Goal: Task Accomplishment & Management: Manage account settings

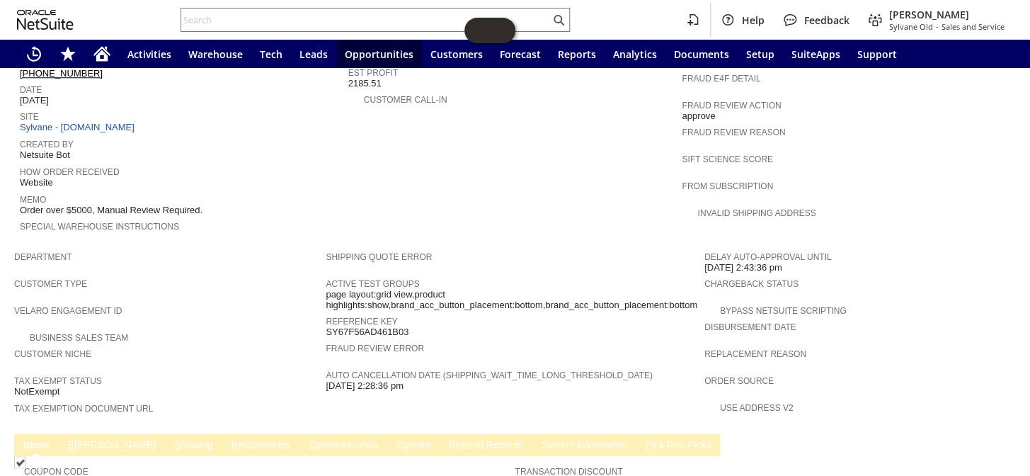
scroll to position [644, 0]
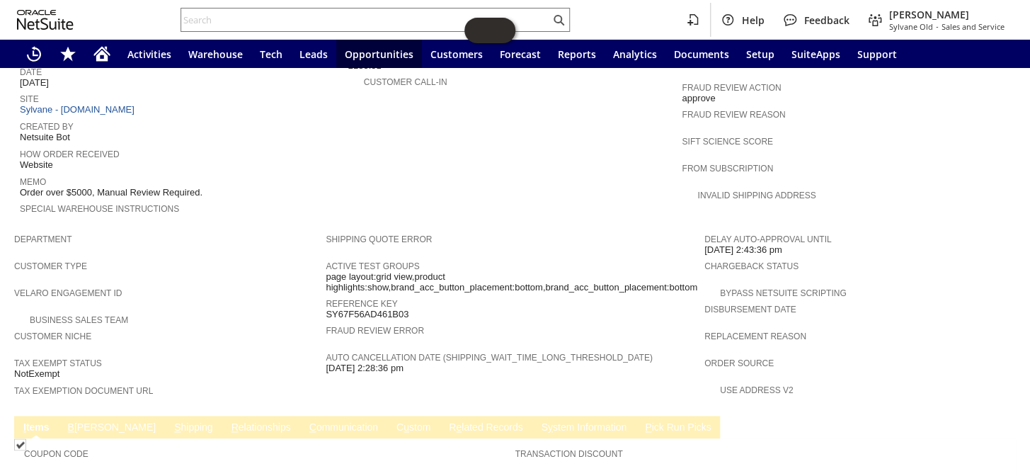
click at [171, 421] on link "S hipping" at bounding box center [194, 427] width 46 height 13
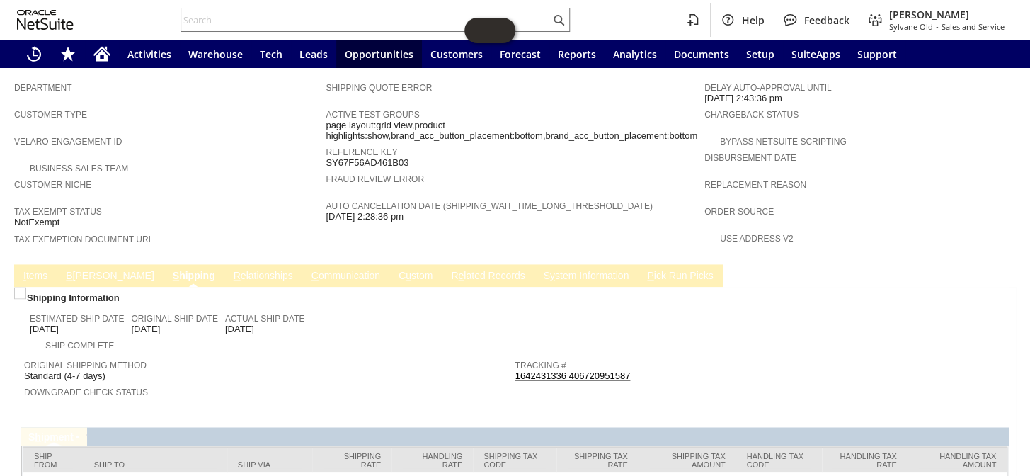
scroll to position [820, 0]
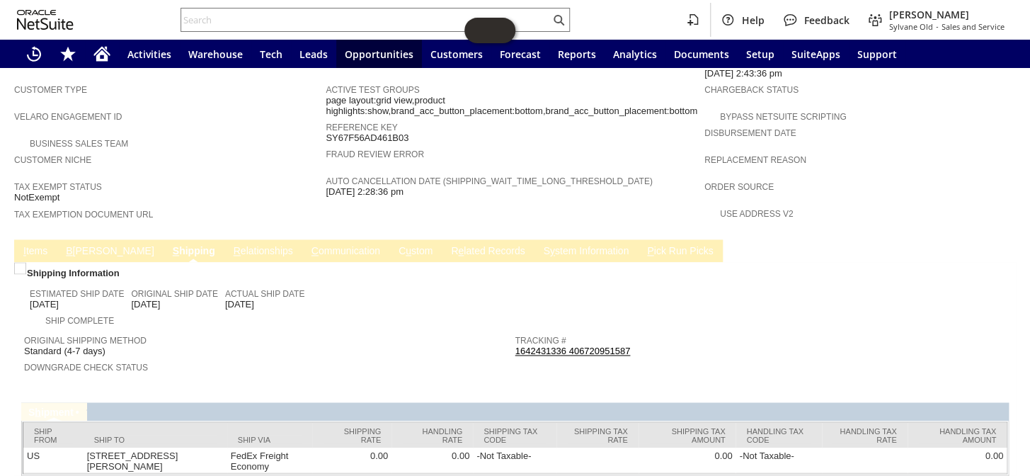
click at [84, 245] on link "B illing" at bounding box center [109, 251] width 95 height 13
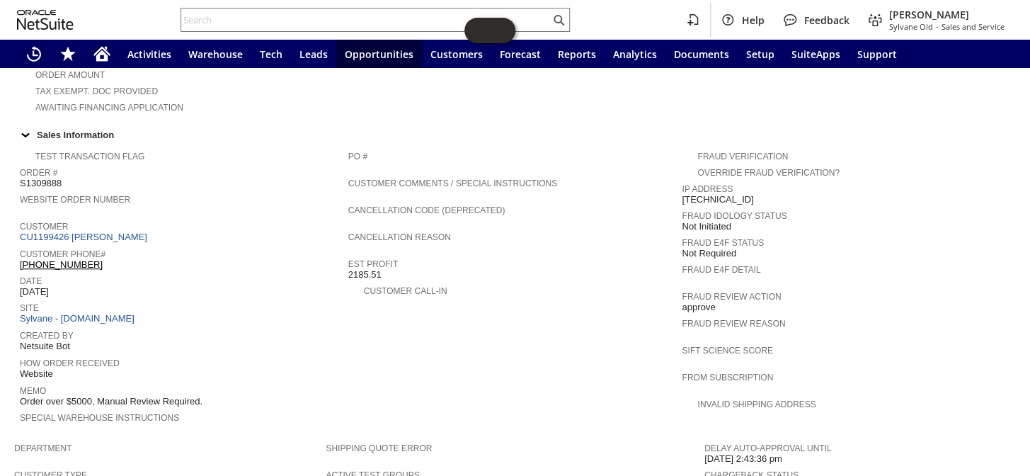
scroll to position [433, 0]
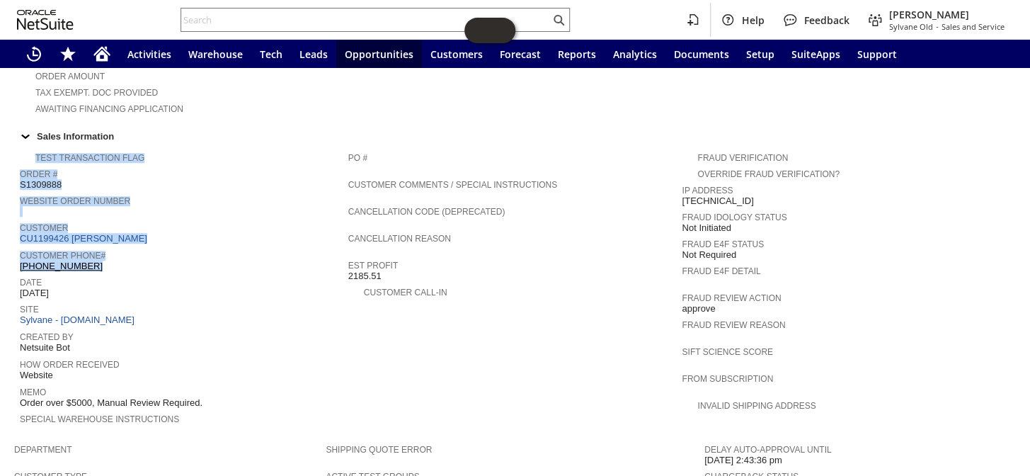
drag, startPoint x: 86, startPoint y: 236, endPoint x: 18, endPoint y: 241, distance: 68.1
click at [18, 241] on td "Test Transaction Flag Order # S1309888 Website Order Number Customer CU1199426 …" at bounding box center [181, 291] width 334 height 292
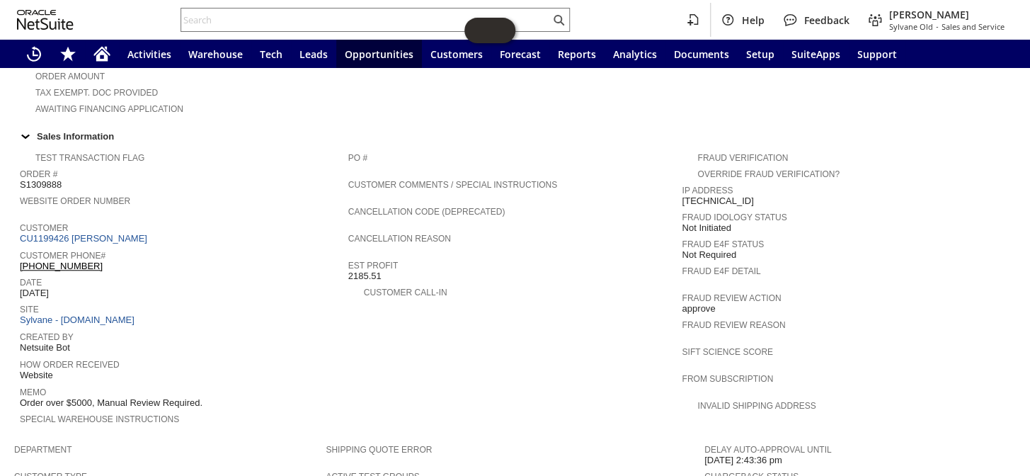
click at [135, 273] on span "Date" at bounding box center [180, 280] width 321 height 14
drag, startPoint x: 97, startPoint y: 244, endPoint x: 22, endPoint y: 239, distance: 75.2
click at [22, 246] on td "Customer Phone# (845) 656-6911" at bounding box center [184, 259] width 329 height 27
copy link "845) 656-6911"
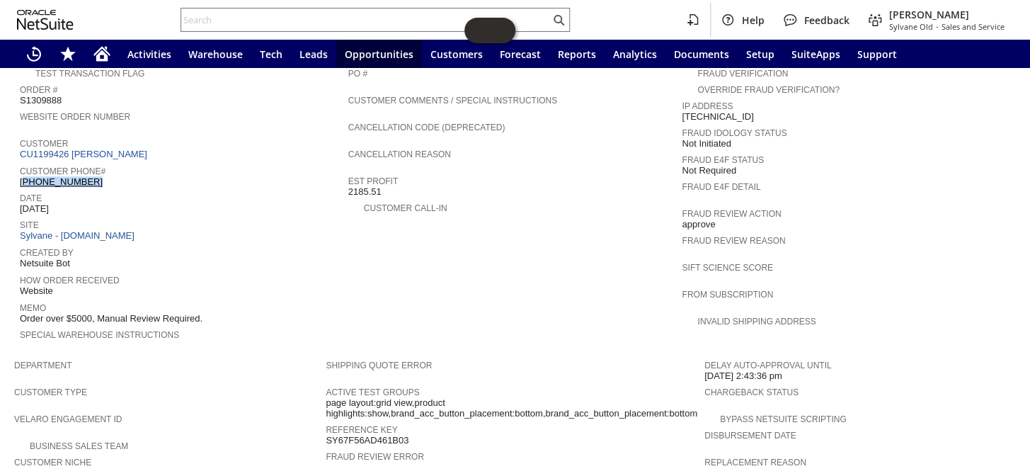
scroll to position [627, 0]
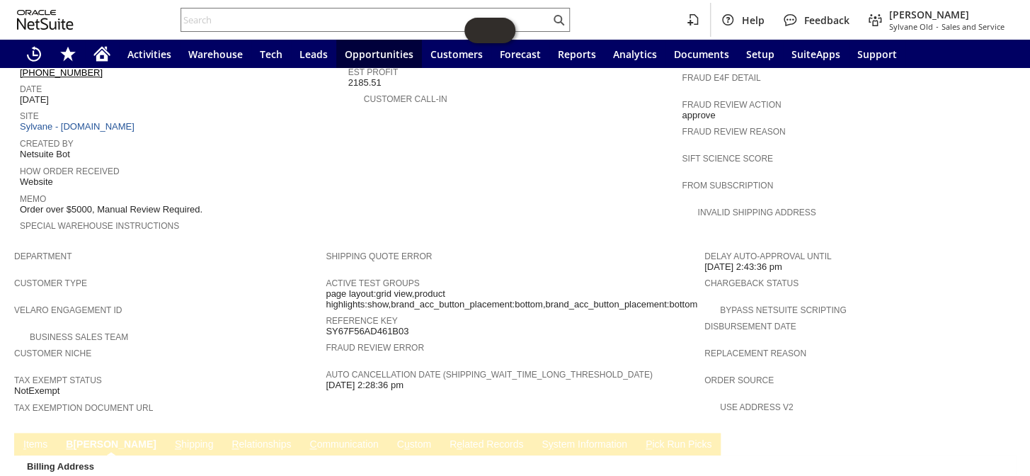
click at [300, 433] on td "C ommunication" at bounding box center [343, 444] width 87 height 23
click at [306, 438] on link "C ommunication" at bounding box center [344, 444] width 76 height 13
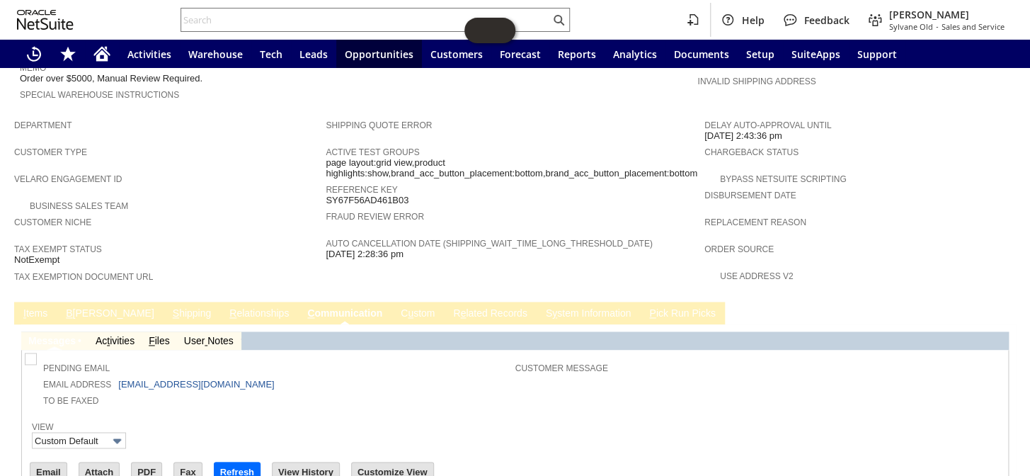
scroll to position [820, 0]
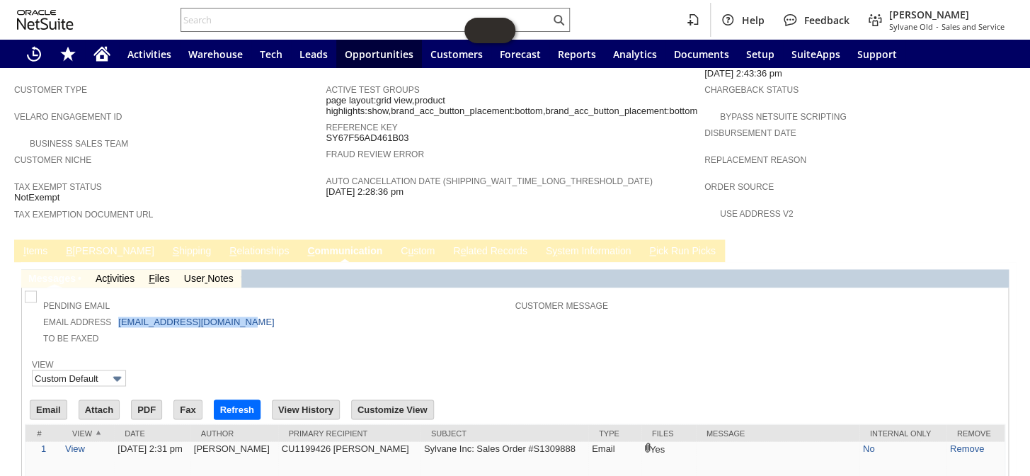
drag, startPoint x: 275, startPoint y: 276, endPoint x: 113, endPoint y: 267, distance: 161.7
click at [111, 313] on td "Email Address kperez@sonatagroupinc.com" at bounding box center [272, 321] width 488 height 16
copy td "kperez@sonatagroupinc.com"
click at [305, 14] on input "text" at bounding box center [365, 19] width 369 height 17
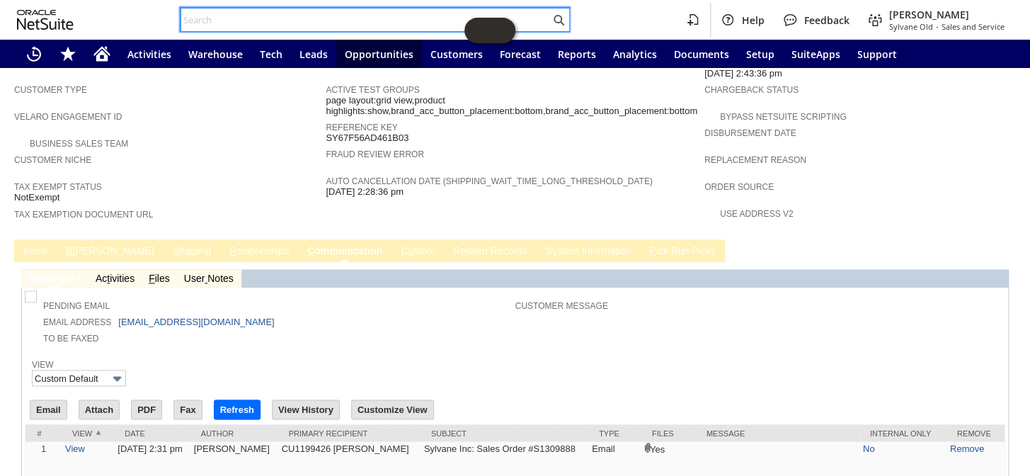
click at [256, 23] on input "text" at bounding box center [365, 19] width 369 height 17
click at [286, 25] on input "text" at bounding box center [365, 19] width 369 height 17
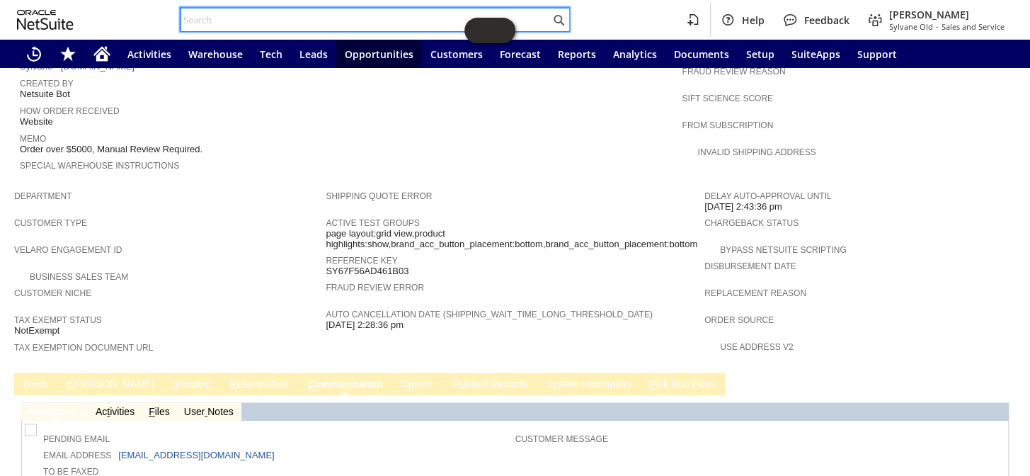
scroll to position [627, 0]
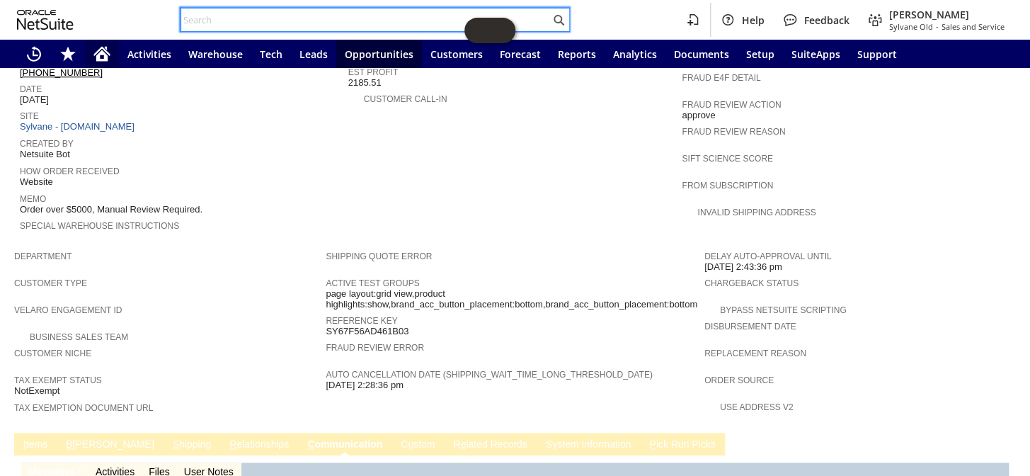
click at [108, 46] on icon "Home" at bounding box center [101, 53] width 17 height 17
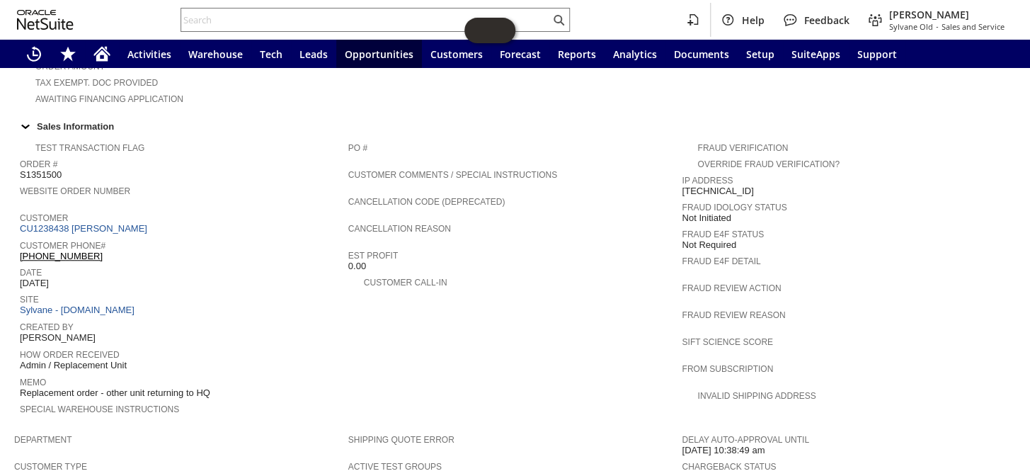
scroll to position [346, 0]
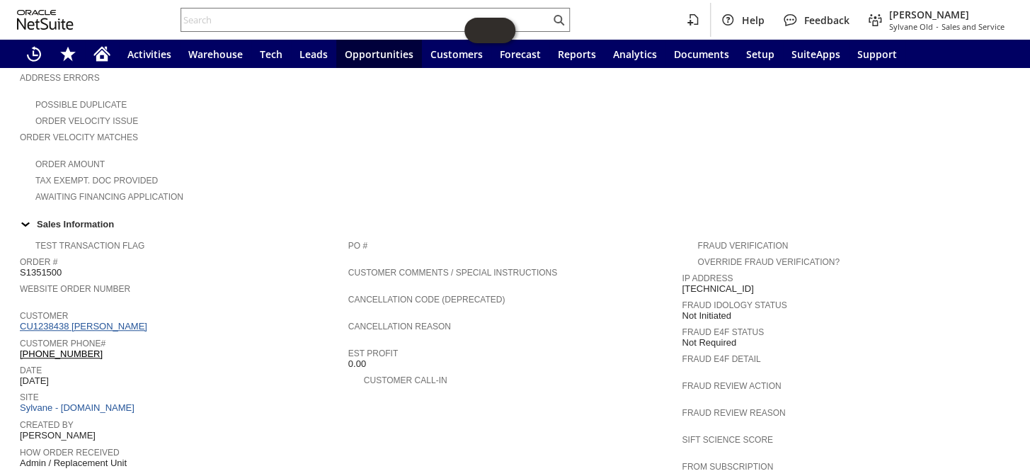
click at [97, 321] on link "CU1238438 Marco Aguilar" at bounding box center [85, 326] width 131 height 11
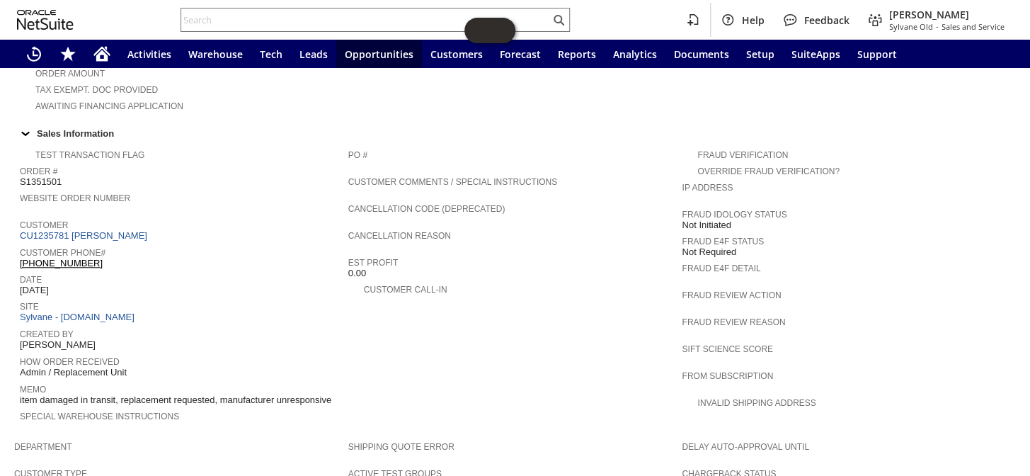
scroll to position [430, 0]
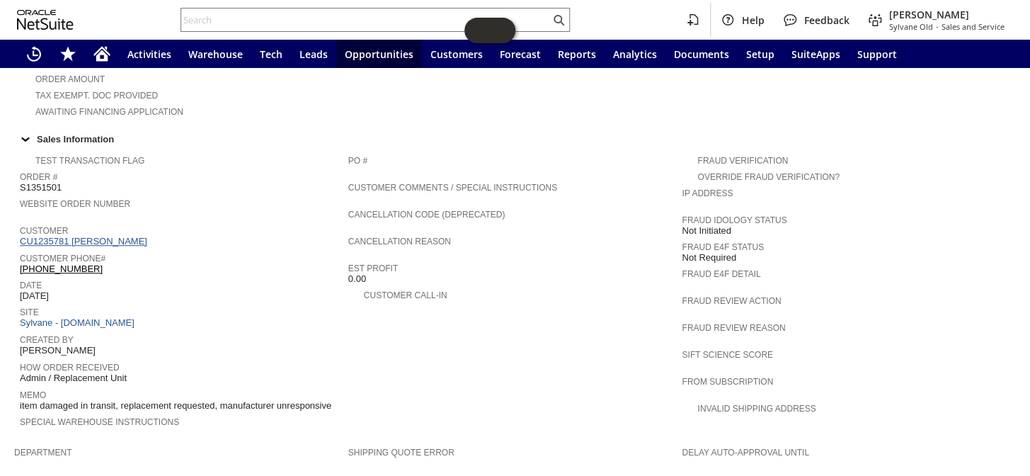
click at [108, 236] on link "CU1235781 Deborah Stoker" at bounding box center [85, 241] width 131 height 11
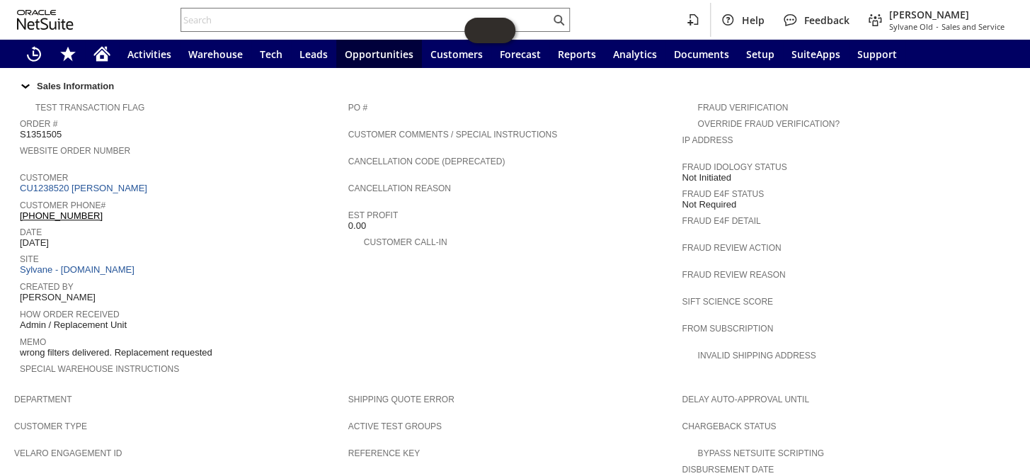
scroll to position [438, 0]
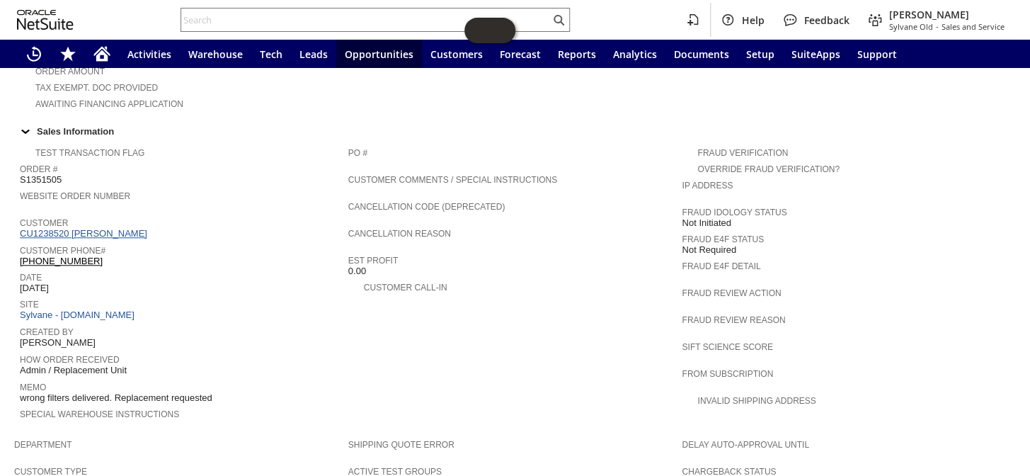
click at [115, 228] on link "CU1238520 Jani Williamson" at bounding box center [85, 233] width 131 height 11
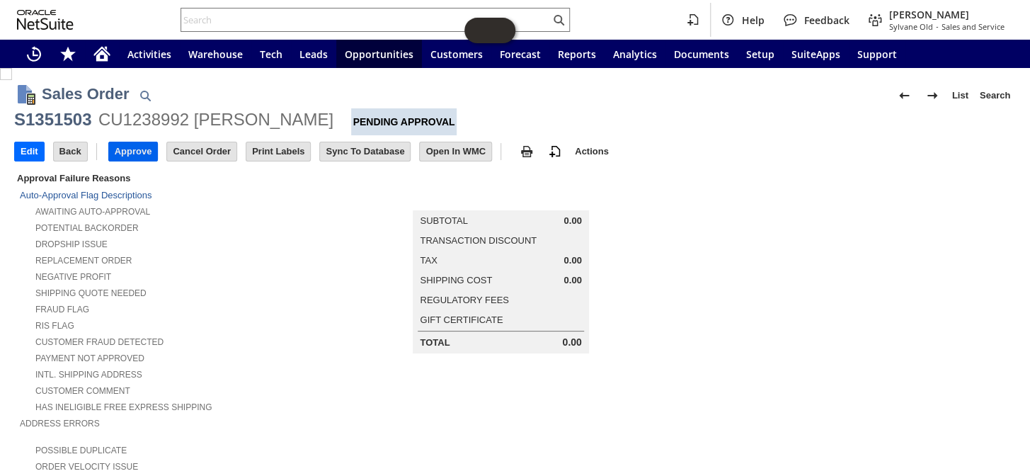
click at [128, 143] on input "Approve" at bounding box center [133, 151] width 49 height 18
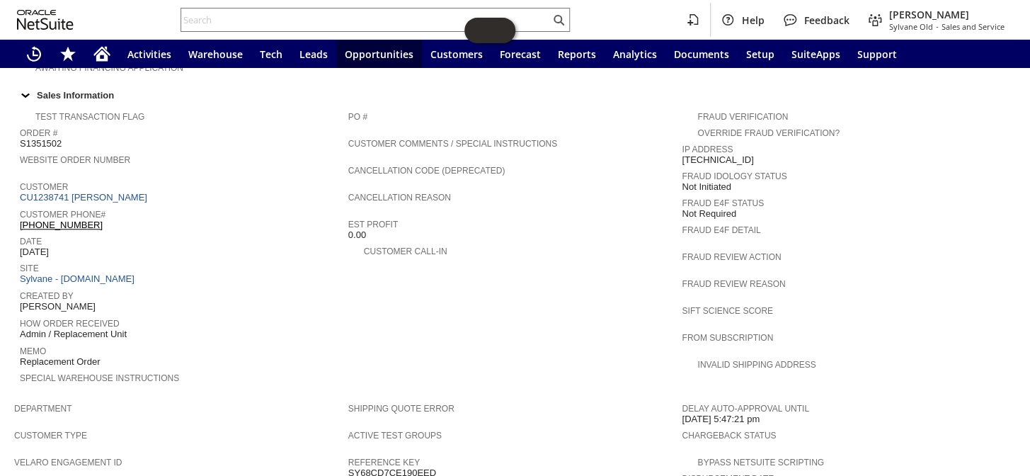
scroll to position [474, 0]
click at [87, 178] on span "Customer" at bounding box center [180, 185] width 321 height 14
click at [82, 192] on link "CU1238741 Jory Hanus" at bounding box center [85, 197] width 131 height 11
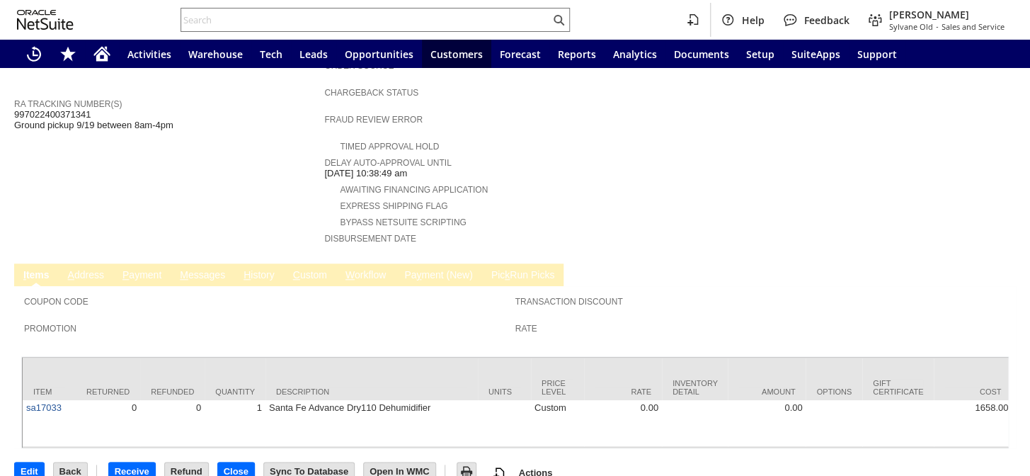
scroll to position [394, 0]
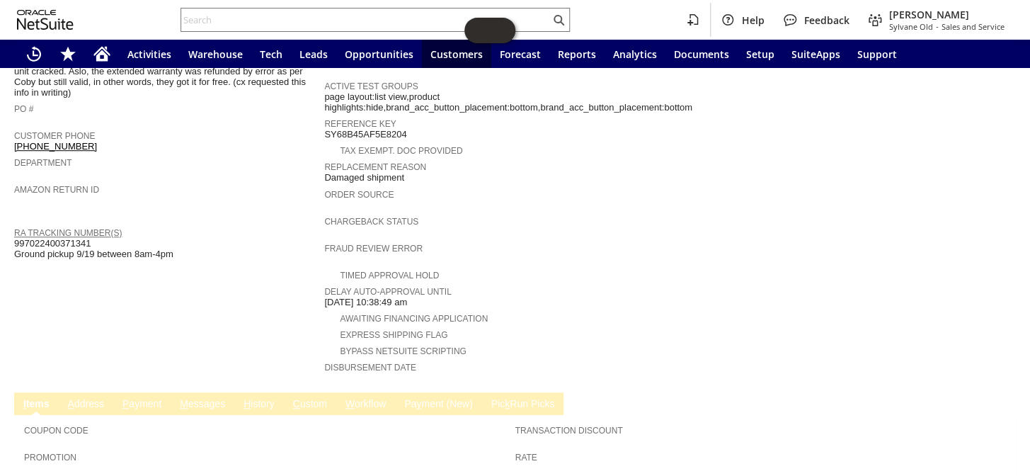
click at [55, 228] on link "RA Tracking Number(s)" at bounding box center [68, 233] width 108 height 10
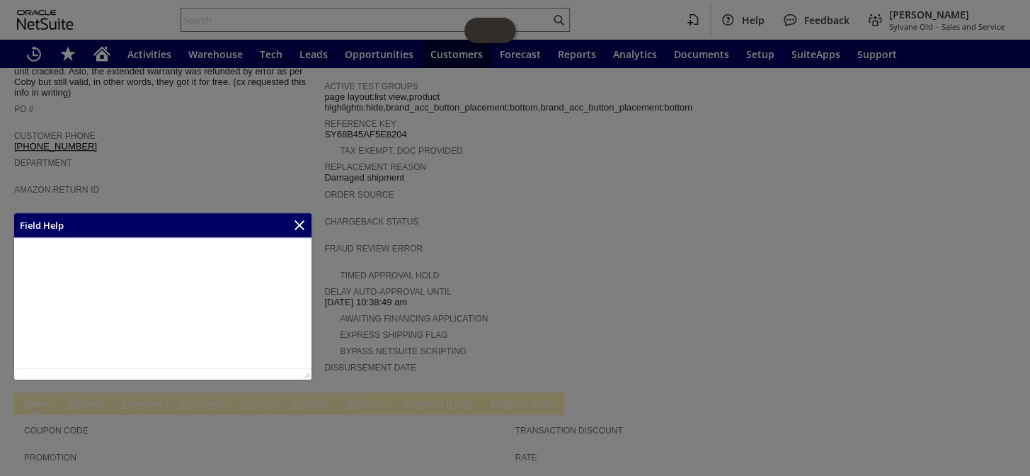
click at [55, 212] on div at bounding box center [515, 238] width 1030 height 476
click at [302, 220] on icon "Close" at bounding box center [299, 225] width 17 height 17
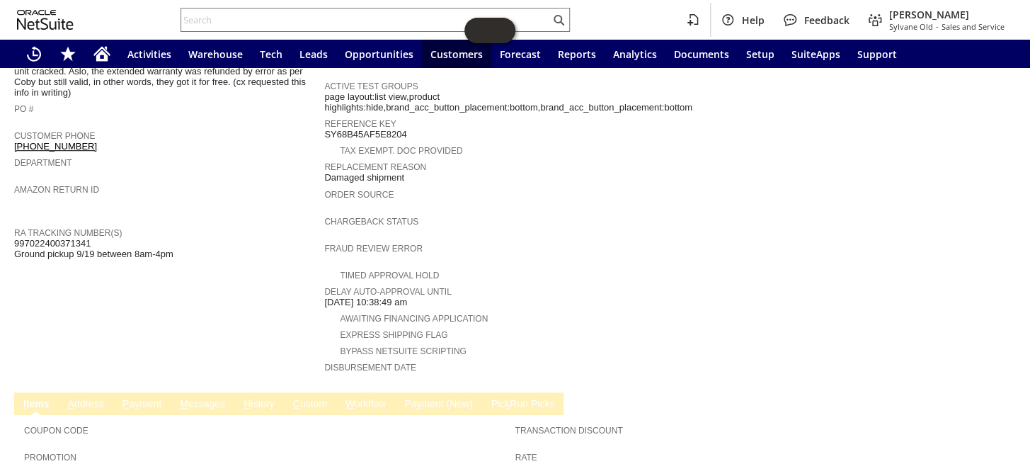
drag, startPoint x: 93, startPoint y: 213, endPoint x: 18, endPoint y: 216, distance: 75.8
click at [18, 238] on span "997022400371341 Ground pickup 9/19 between 8am-4pm" at bounding box center [93, 249] width 159 height 22
drag, startPoint x: 18, startPoint y: 216, endPoint x: 174, endPoint y: 197, distance: 157.6
click at [178, 207] on span "Return Tracking Numbers" at bounding box center [165, 214] width 303 height 14
click at [88, 238] on span "997022400371341 Ground pickup 9/19 between 8am-4pm" at bounding box center [93, 249] width 159 height 22
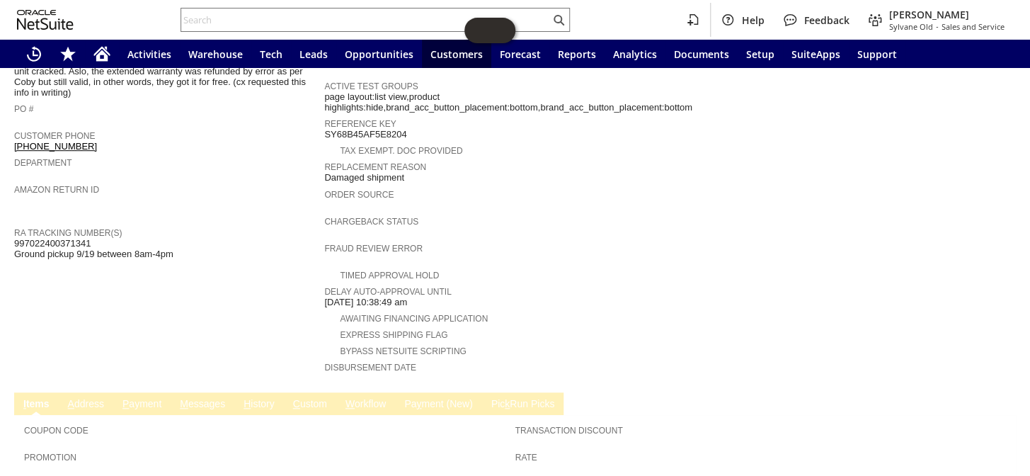
click at [88, 238] on span "997022400371341 Ground pickup 9/19 between 8am-4pm" at bounding box center [93, 249] width 159 height 22
copy span "997022400371341"
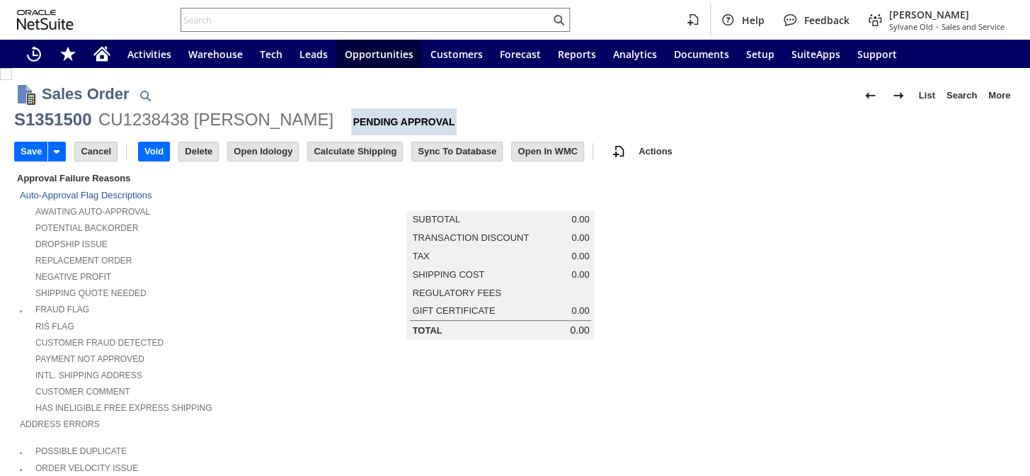
scroll to position [427, 0]
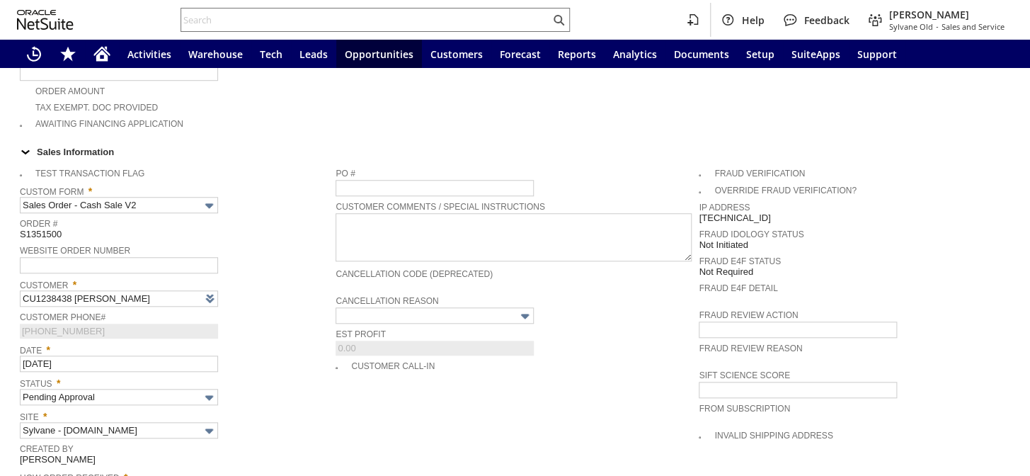
type input "Intelligent Recommendations¹⁰"
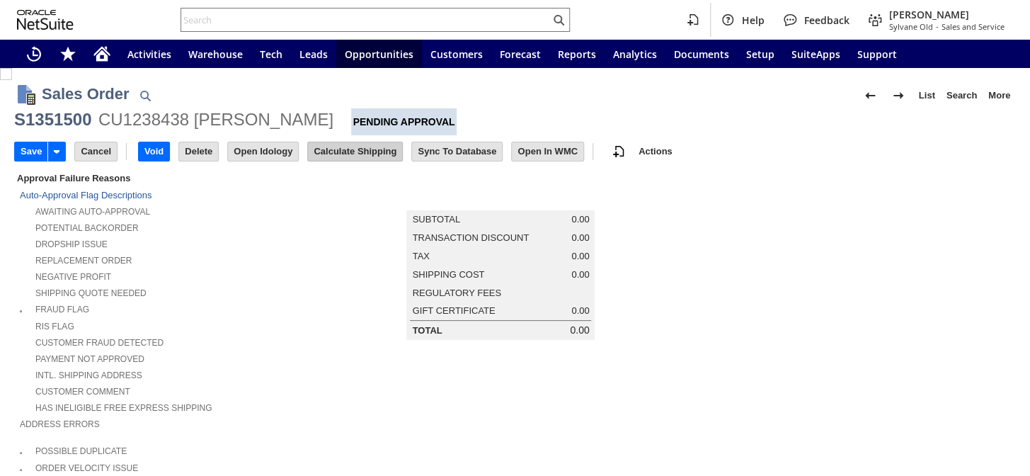
click at [358, 145] on input "Calculate Shipping" at bounding box center [355, 151] width 94 height 18
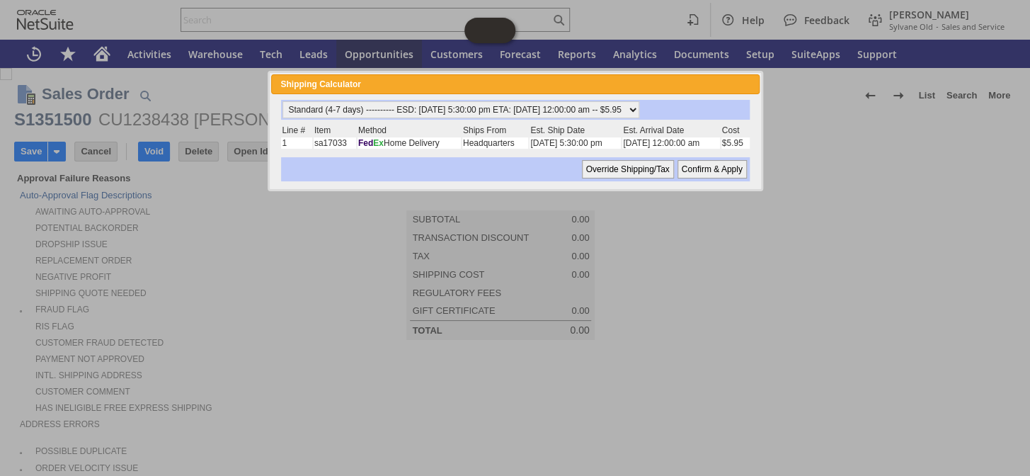
click at [702, 165] on input "Confirm & Apply" at bounding box center [712, 169] width 69 height 18
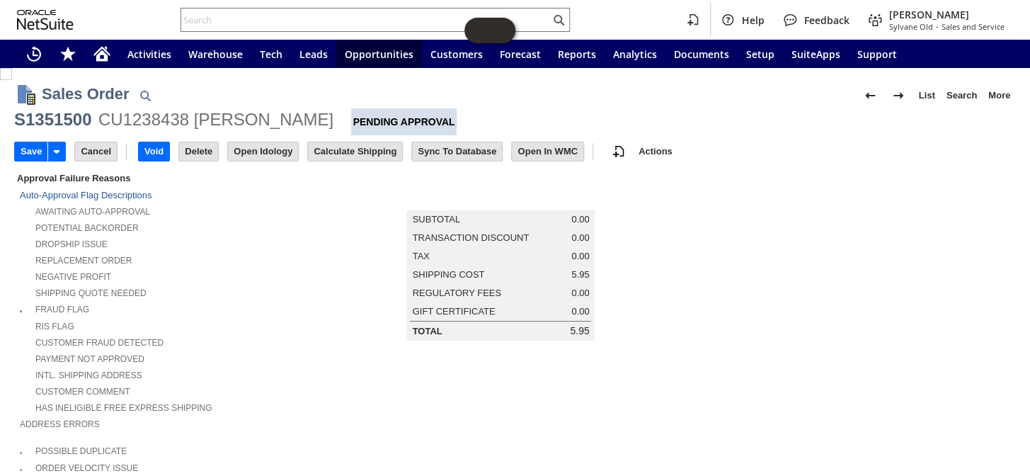
type input "Add"
type input "Copy Previous"
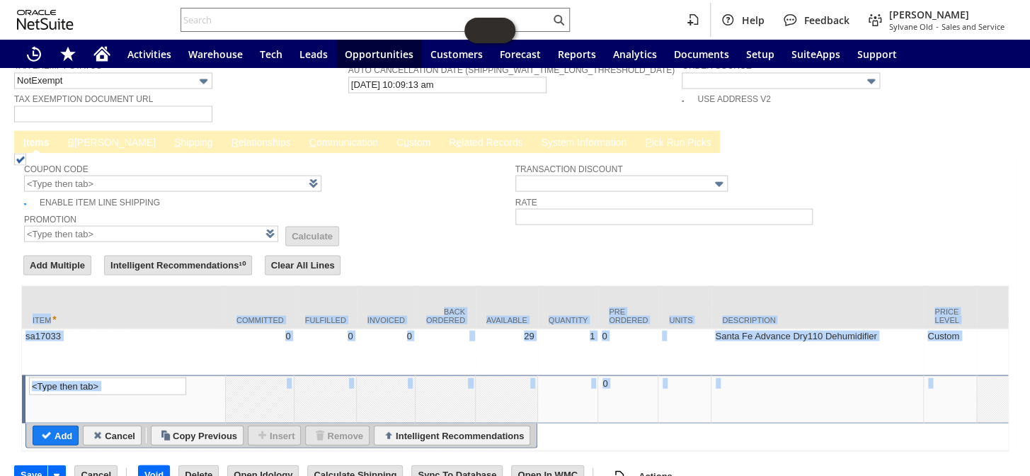
drag, startPoint x: 232, startPoint y: 412, endPoint x: 330, endPoint y: 411, distance: 97.7
click at [319, 418] on div "Item Committed Fulfilled Invoiced Back Ordered Available Quantity Pre Ordered U…" at bounding box center [515, 368] width 988 height 166
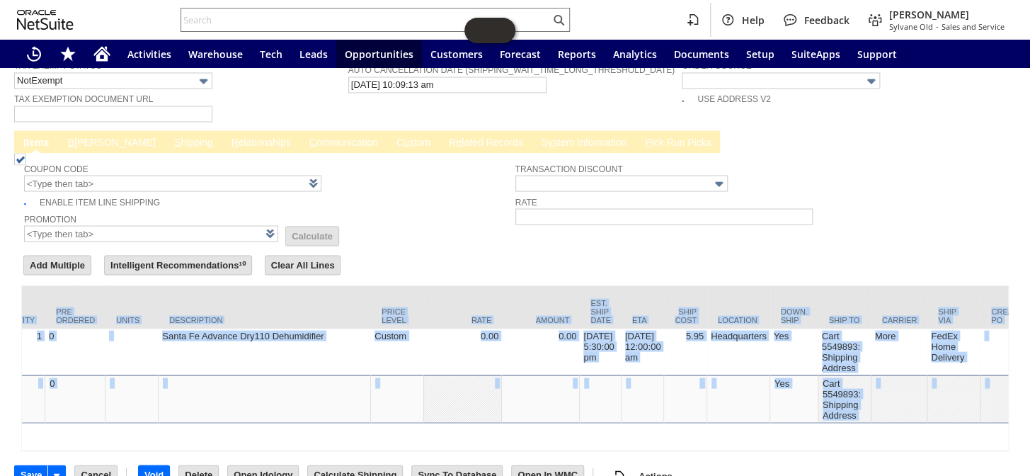
scroll to position [0, 625]
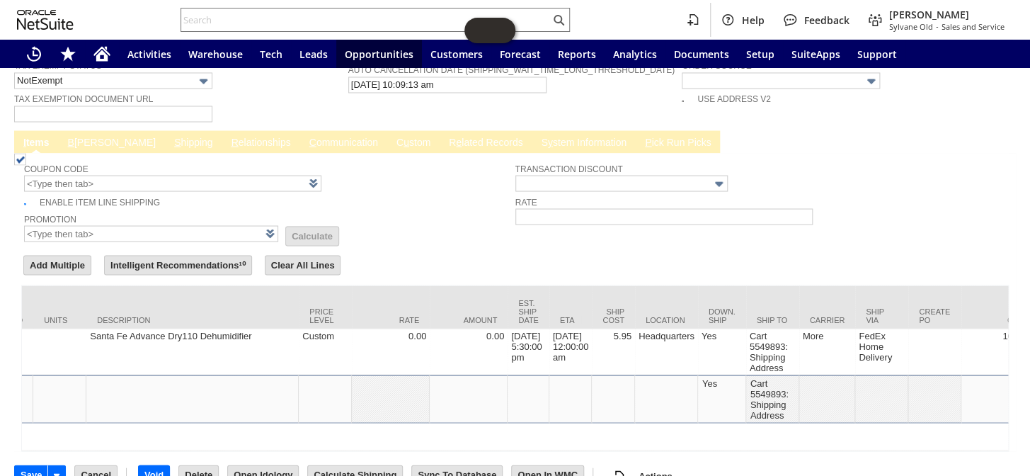
click at [460, 253] on form "Add Multiple Intelligent Recommendations¹⁰ Clear All Lines Line Items All Item …" at bounding box center [515, 352] width 988 height 198
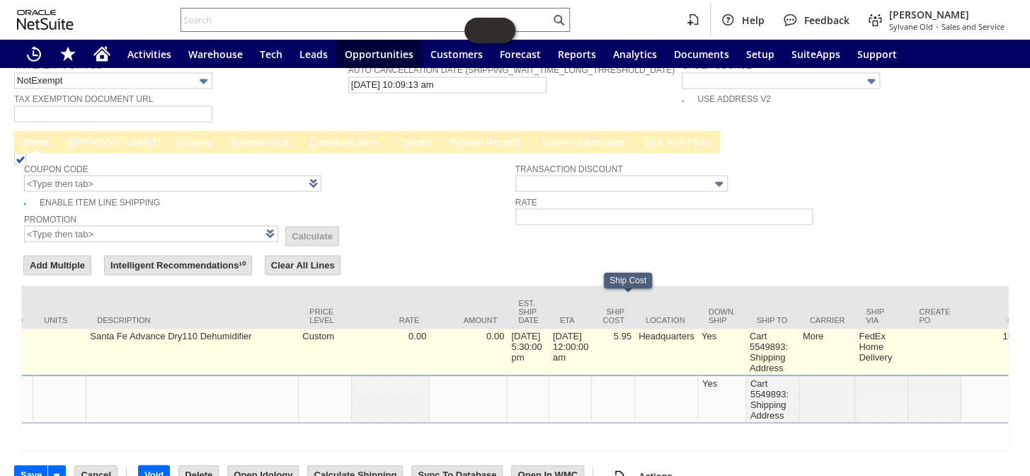
click at [635, 329] on td "5.95" at bounding box center [613, 352] width 43 height 46
type input "5.95"
type input "sa17033"
type input "OK"
type input "Make Copy"
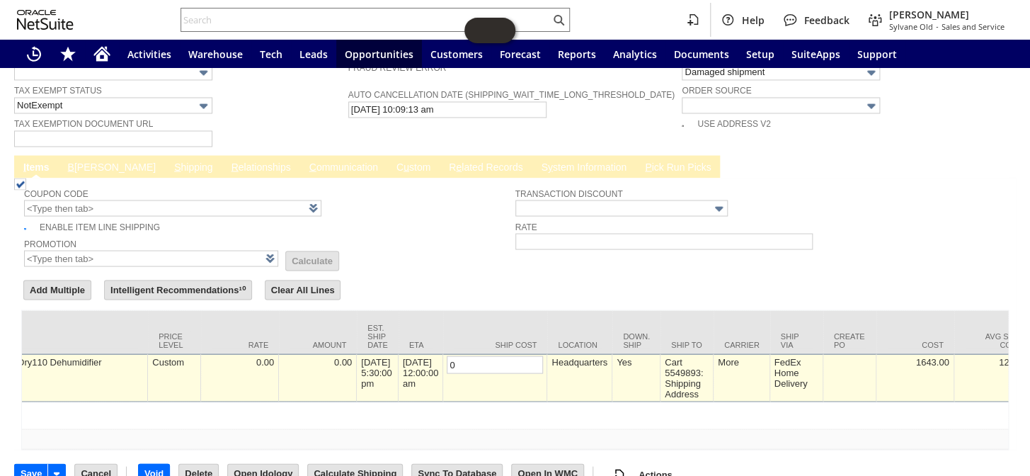
scroll to position [0, 0]
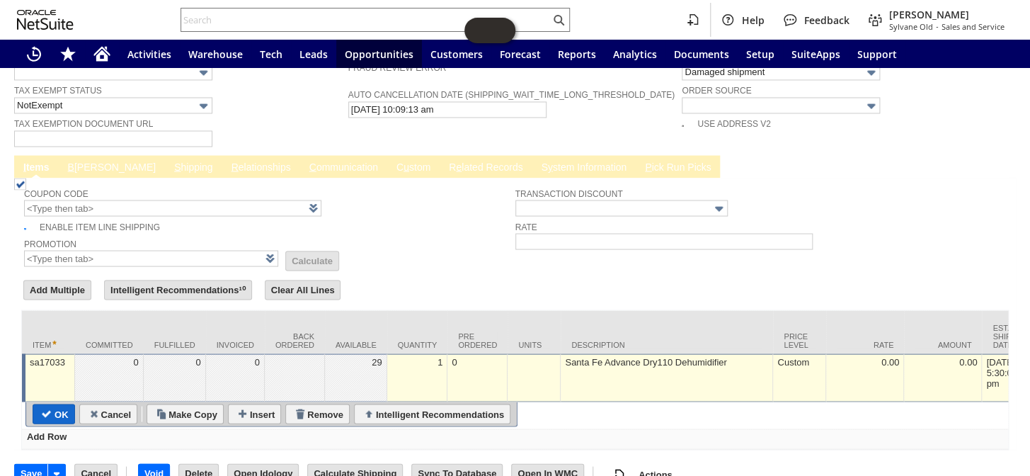
type input "0"
click at [71, 404] on input "OK" at bounding box center [53, 413] width 41 height 18
type input "Add"
type input "Copy Previous"
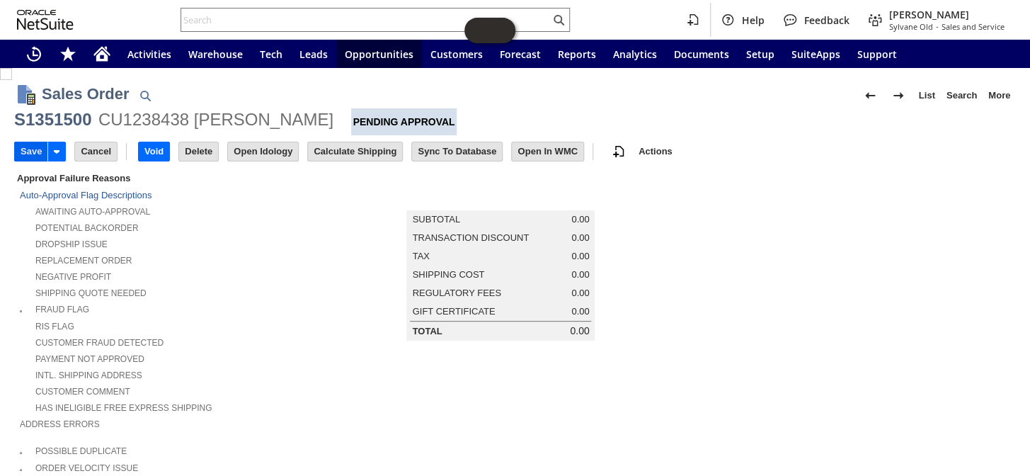
click at [28, 147] on input "Save" at bounding box center [31, 151] width 33 height 18
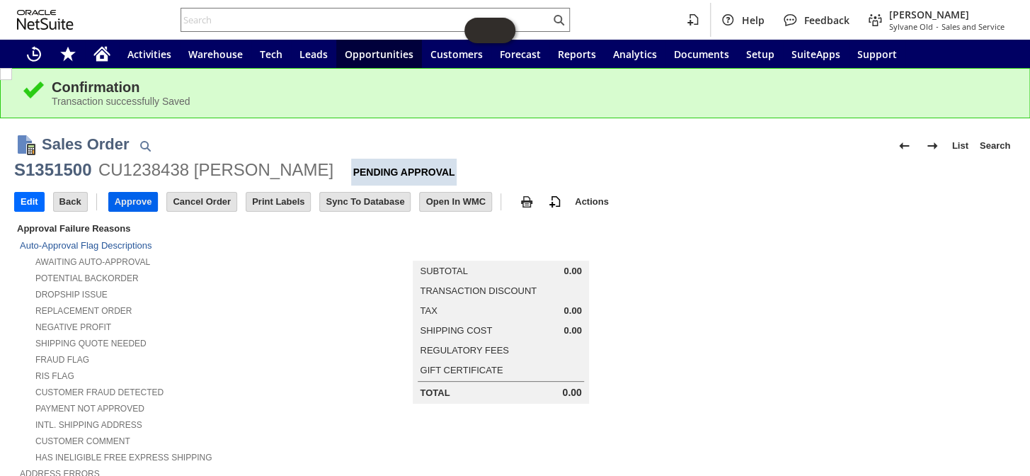
click at [139, 198] on input "Approve" at bounding box center [133, 202] width 49 height 18
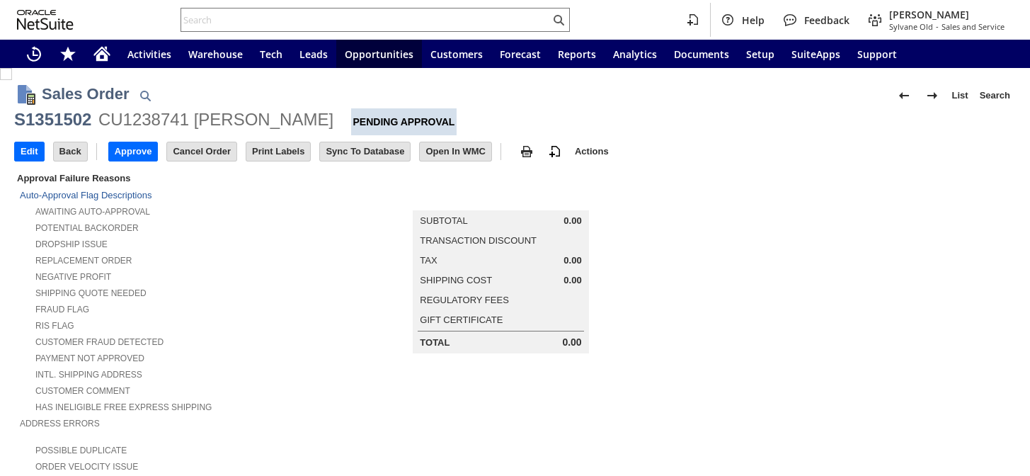
click at [127, 149] on input "Approve" at bounding box center [133, 151] width 49 height 18
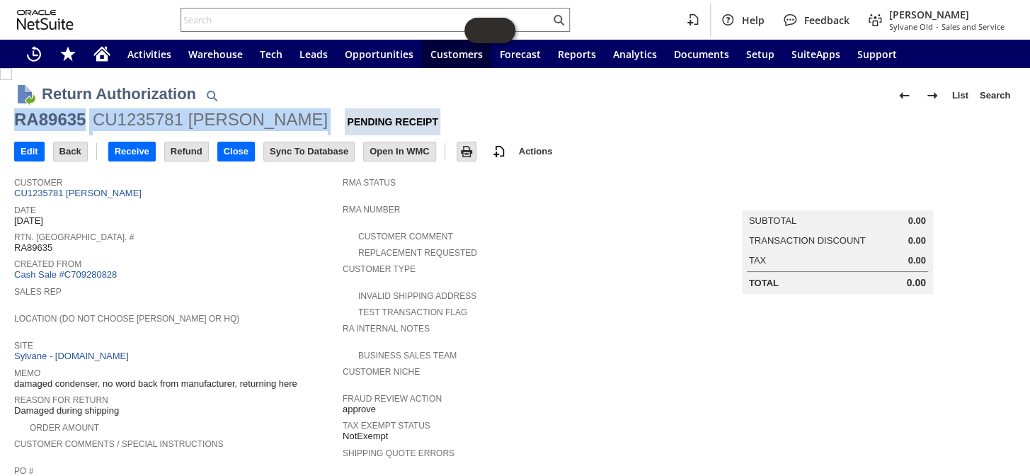
drag, startPoint x: 309, startPoint y: 120, endPoint x: 18, endPoint y: 119, distance: 291.7
click at [18, 119] on div "RA89635 CU1235781 Deborah Stoker Pending Receipt" at bounding box center [515, 121] width 1002 height 27
copy div "RA89635 CU1235781 Deborah Stoker"
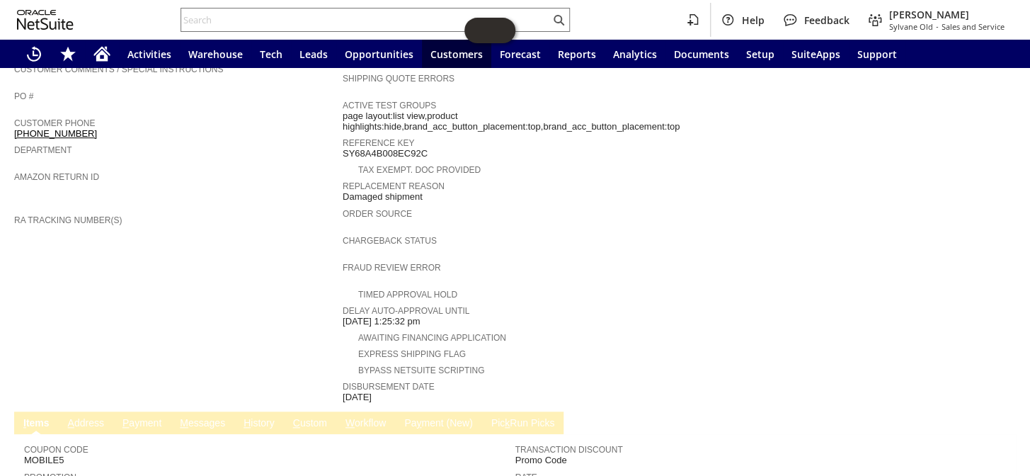
scroll to position [543, 0]
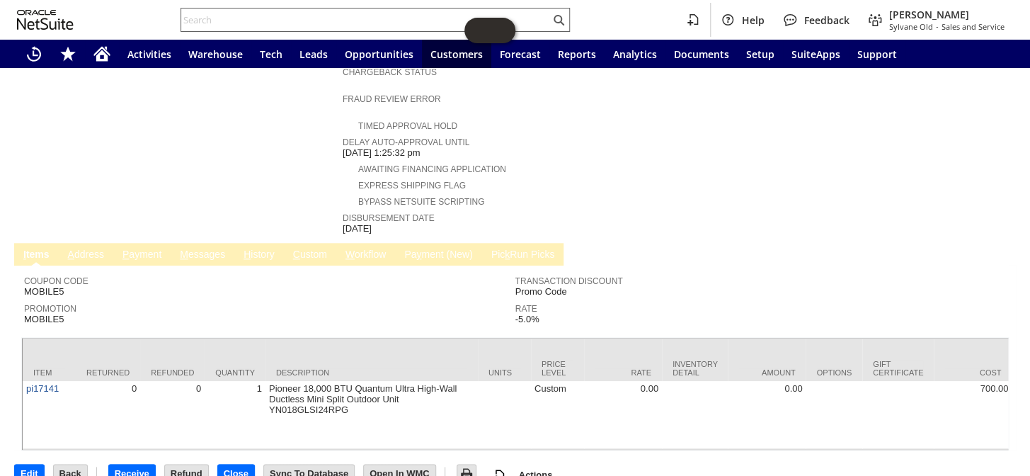
click at [227, 13] on input "text" at bounding box center [365, 19] width 369 height 17
drag, startPoint x: 227, startPoint y: 13, endPoint x: 145, endPoint y: 142, distance: 152.2
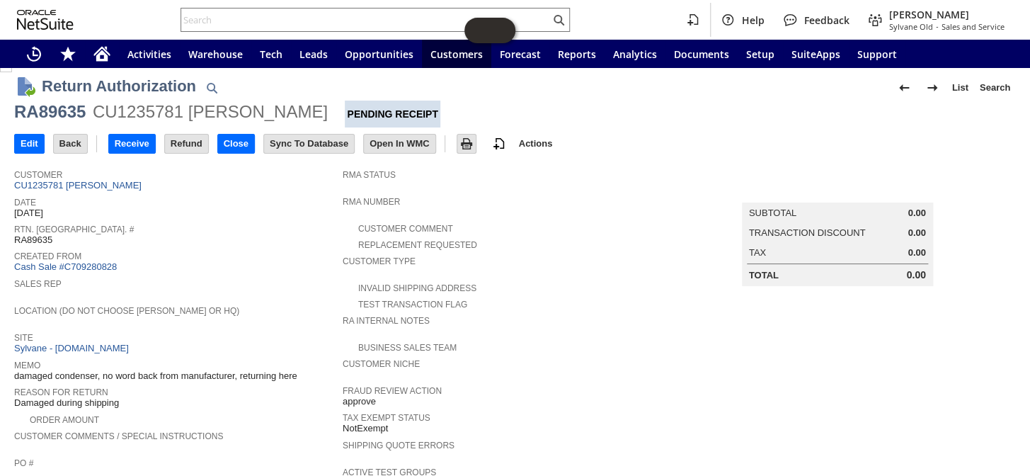
scroll to position [0, 0]
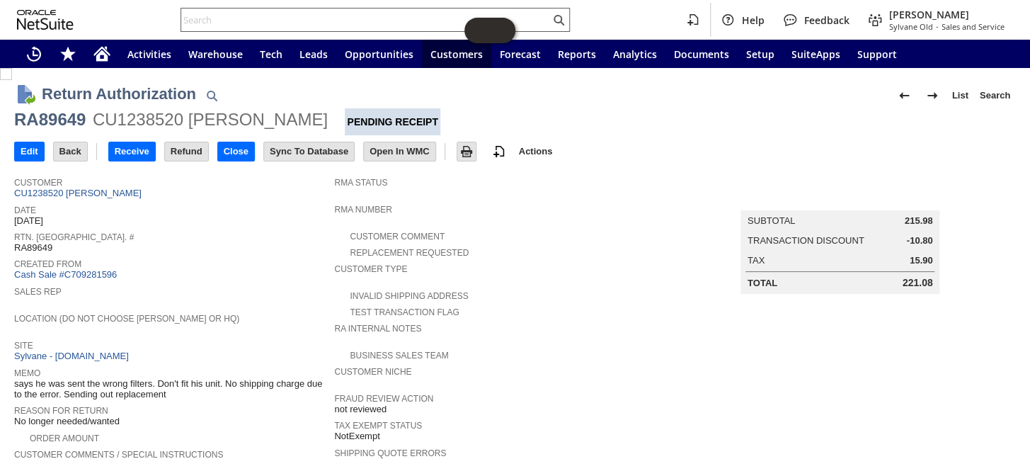
click at [236, 18] on input "text" at bounding box center [365, 19] width 369 height 17
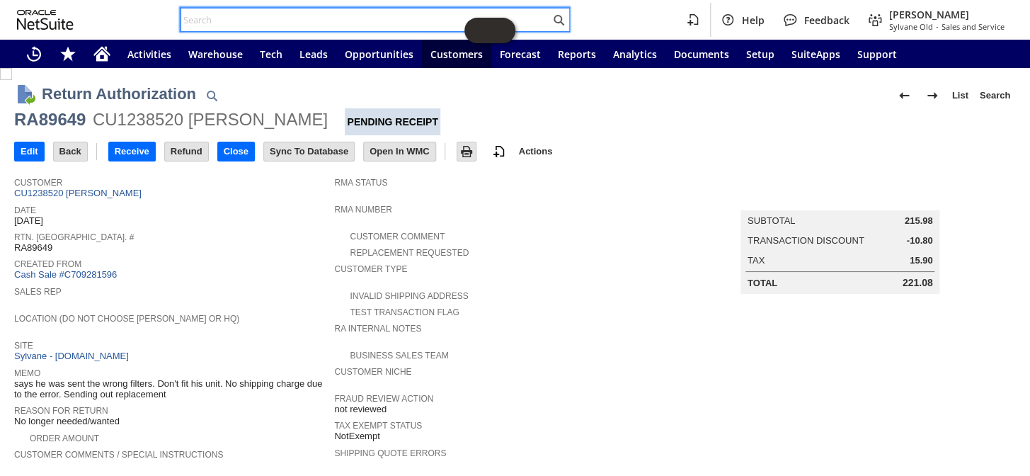
paste input "200013847164642"
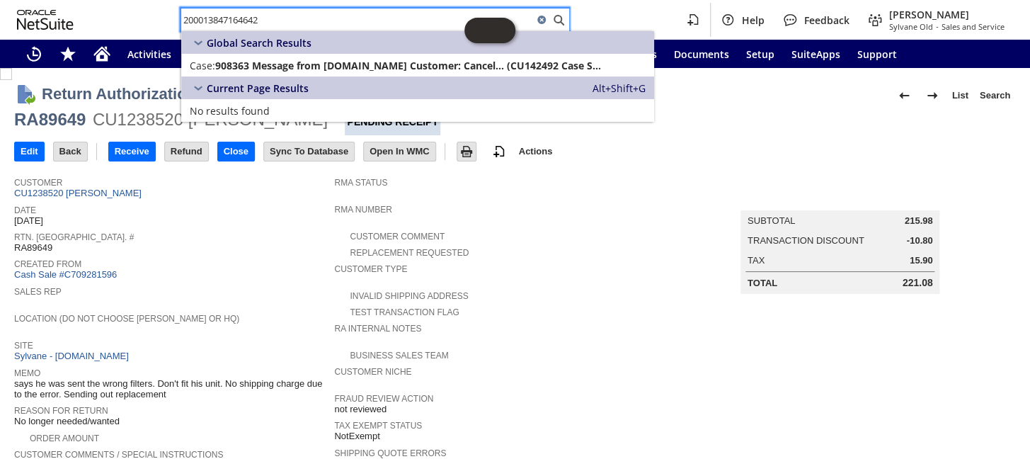
drag, startPoint x: 278, startPoint y: 23, endPoint x: 139, endPoint y: 11, distance: 138.5
click at [139, 11] on div "200013847164642 Help Feedback Coby Miller Sylvane Old - Sales and Service" at bounding box center [515, 20] width 1030 height 40
paste input "text"
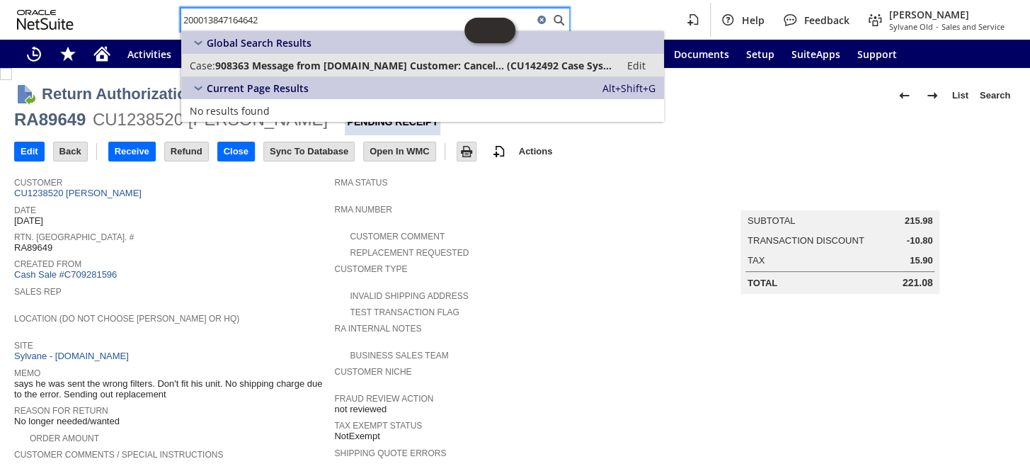
type input "200013847164642"
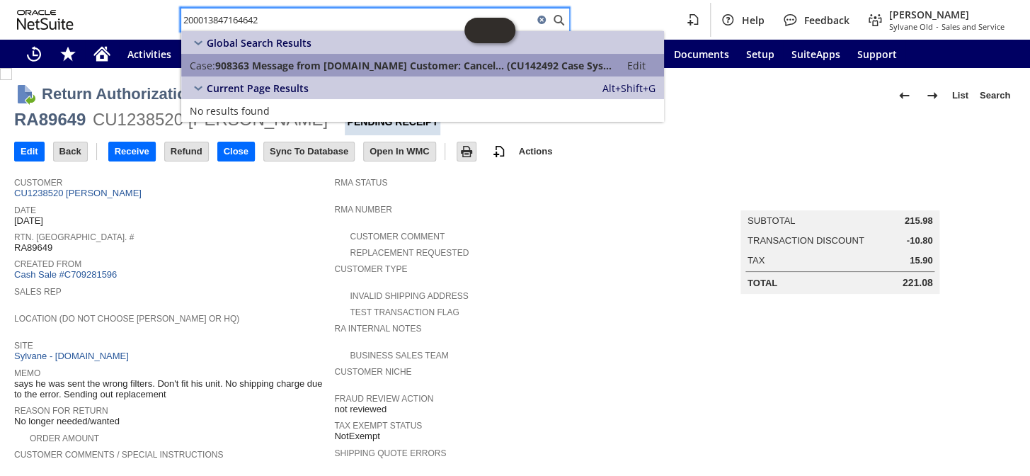
click at [289, 67] on span "908363 Message from Walmart.com Customer: Cancel... (CU142492 Case System)" at bounding box center [413, 65] width 396 height 13
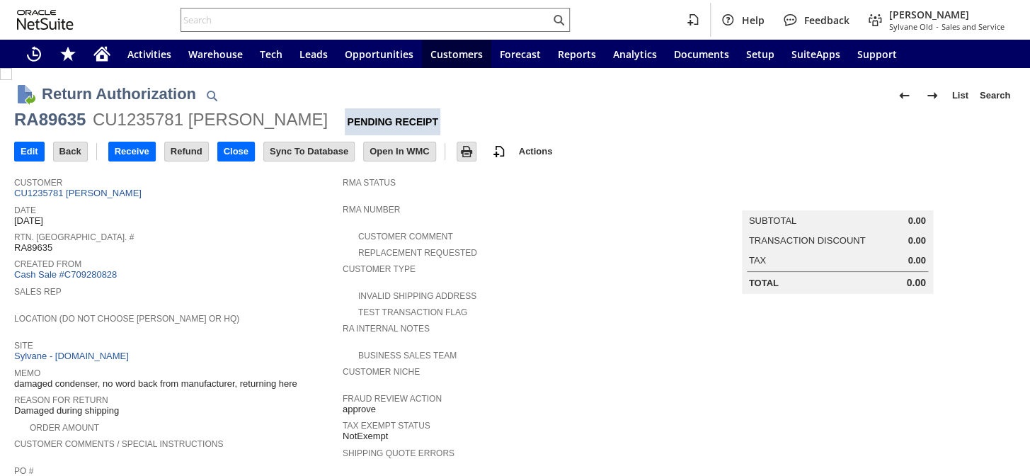
scroll to position [386, 0]
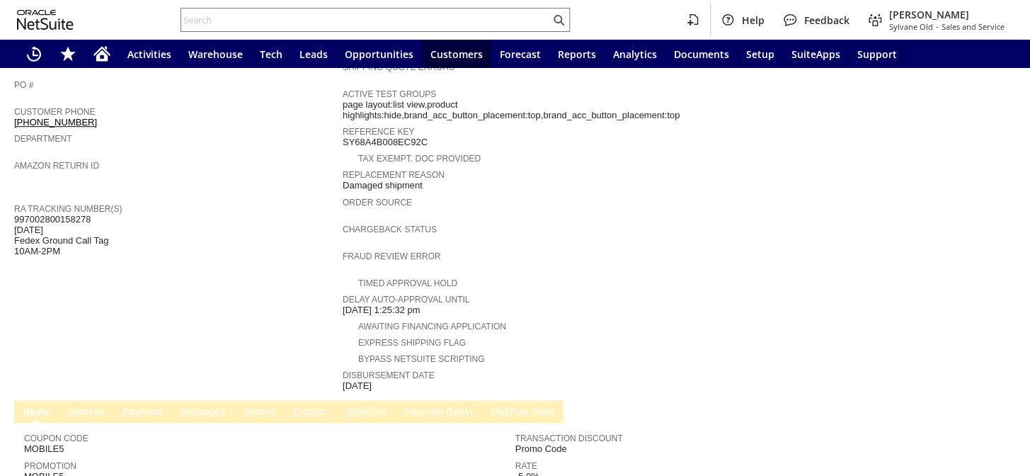
click at [71, 214] on span "997002800158278 [DATE] Fedex Ground Call Tag 10AM-2PM" at bounding box center [61, 235] width 94 height 43
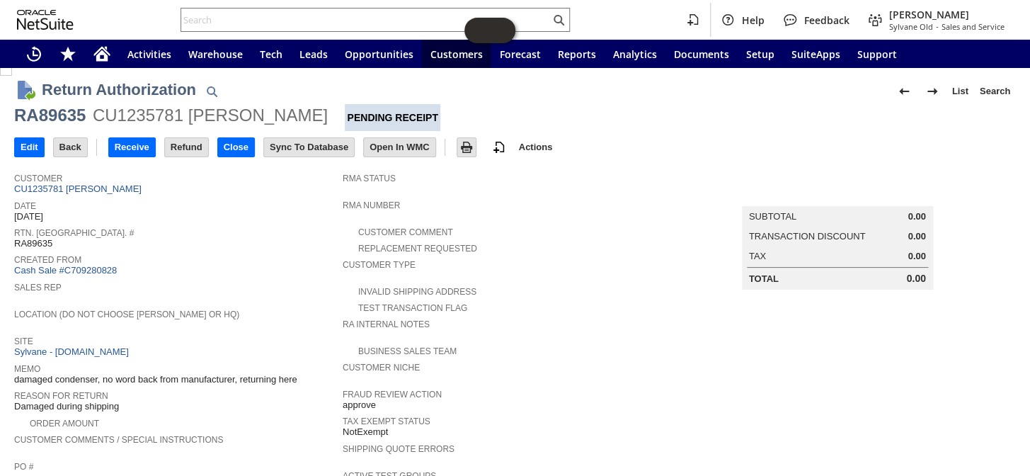
scroll to position [0, 0]
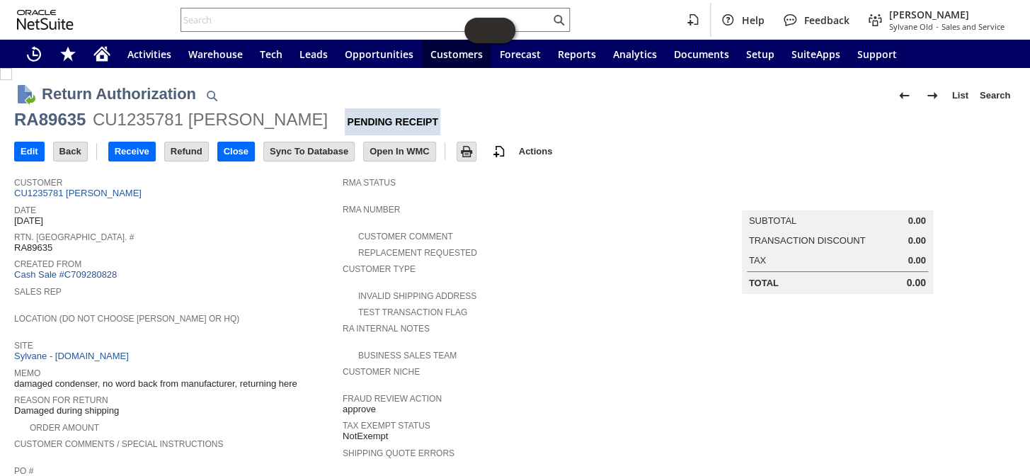
click at [79, 186] on span "Customer" at bounding box center [174, 180] width 321 height 14
click at [79, 190] on link "CU1235781 [PERSON_NAME]" at bounding box center [79, 193] width 131 height 11
